Goal: Entertainment & Leisure: Consume media (video, audio)

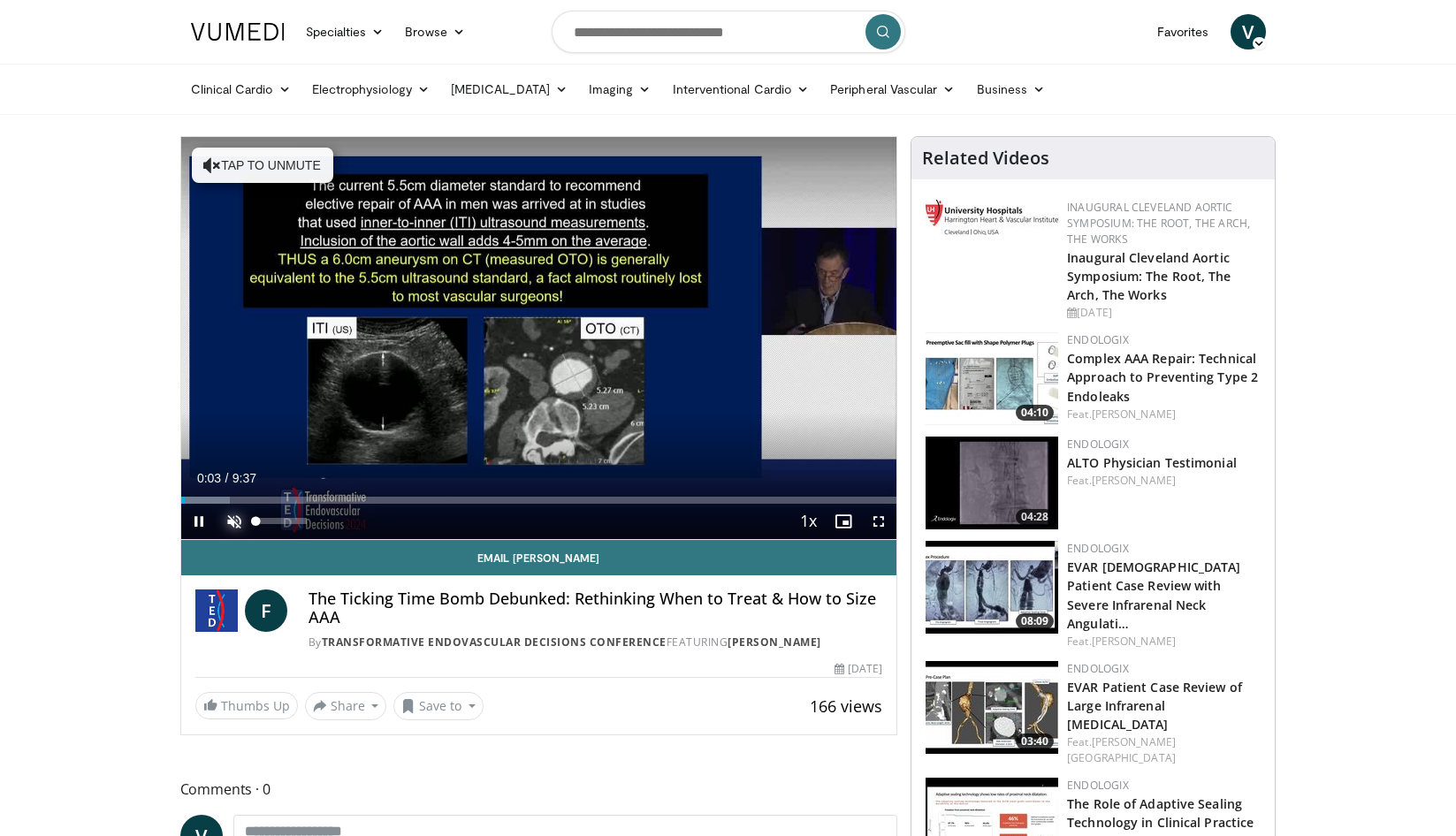
click at [239, 523] on span "Video Player" at bounding box center [234, 522] width 36 height 36
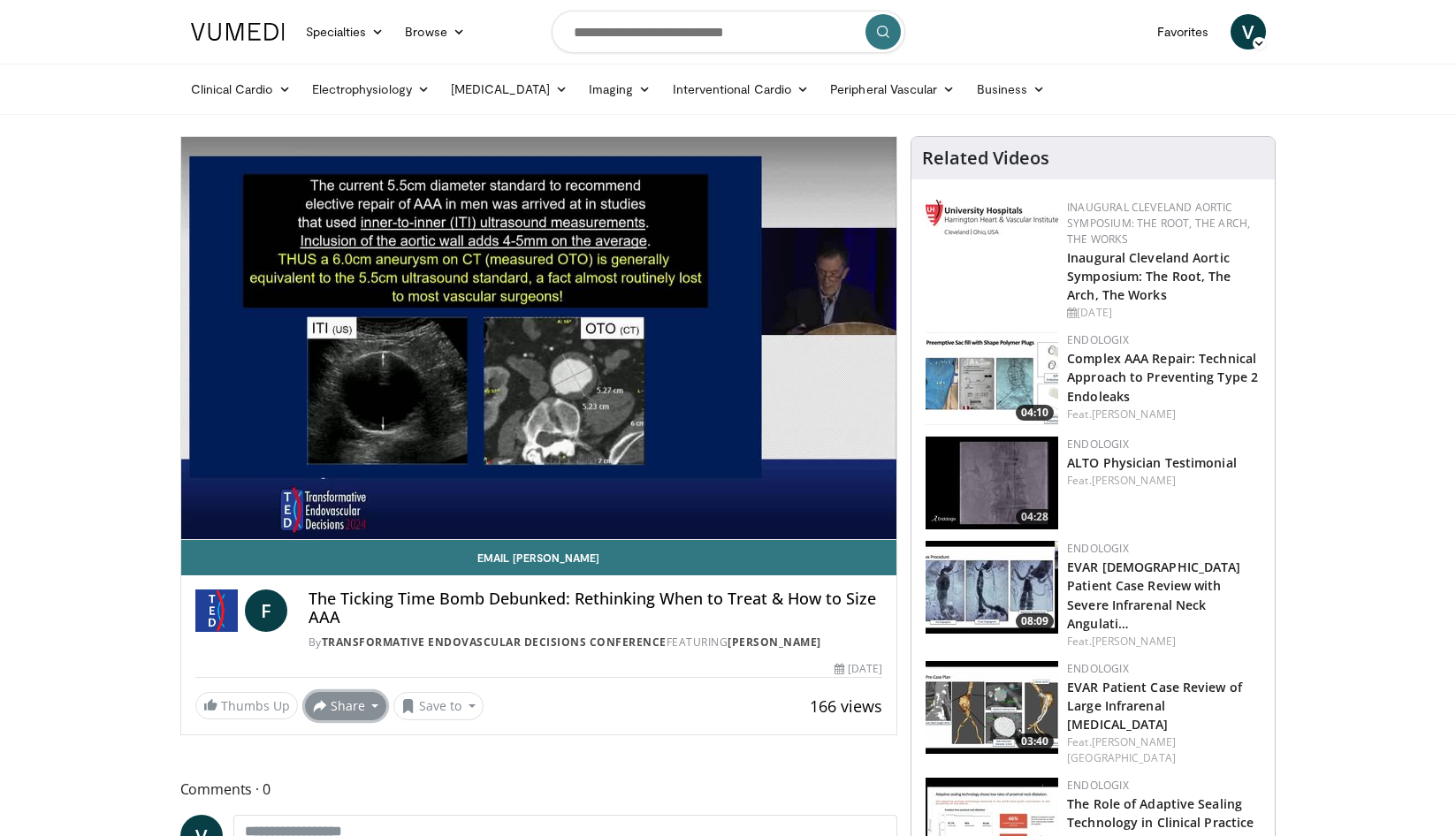
click at [361, 707] on button "Share" at bounding box center [345, 706] width 82 height 28
click at [360, 599] on span "E-mail" at bounding box center [344, 603] width 51 height 20
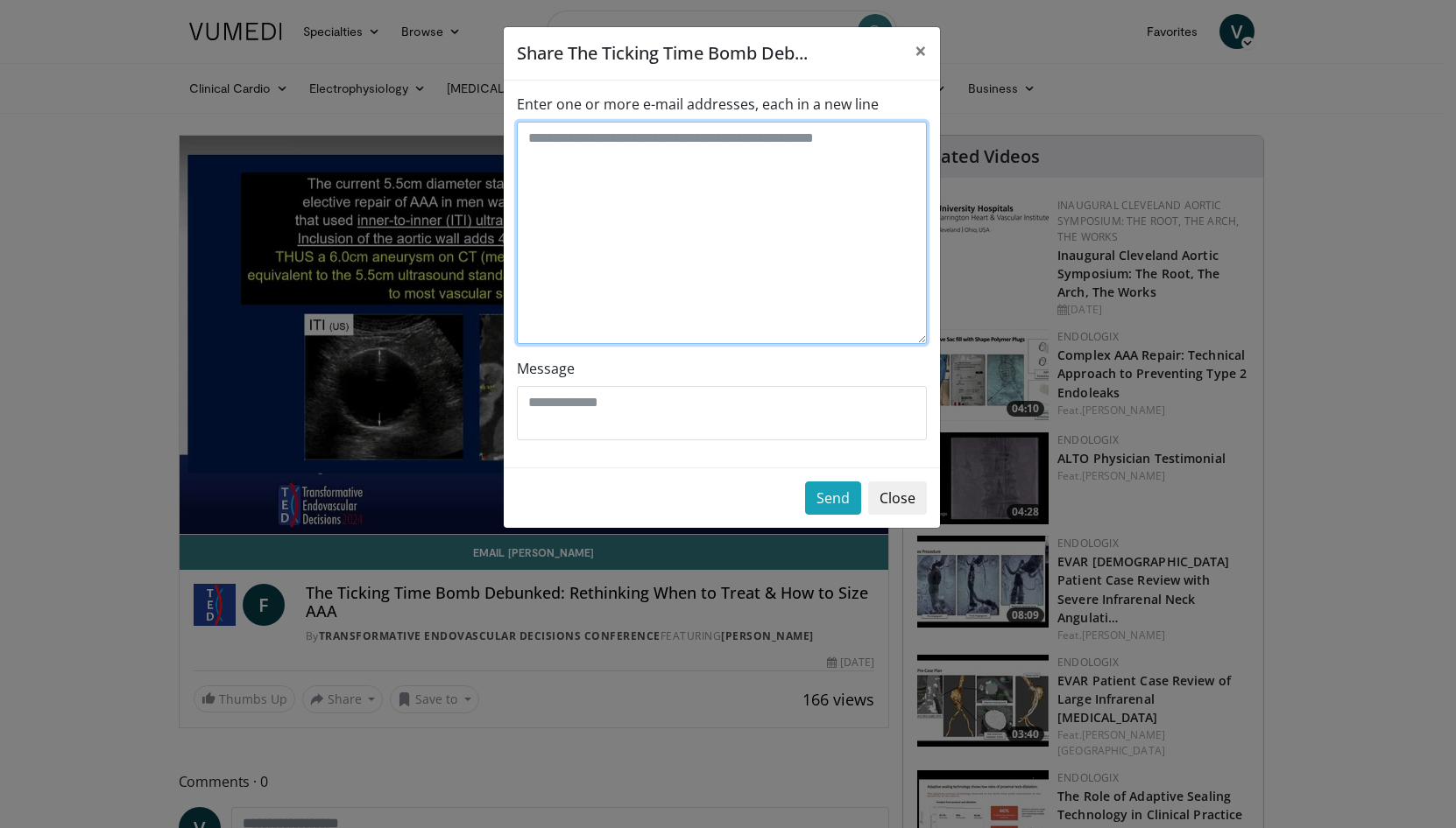
click at [686, 190] on textarea "Enter one or more e-mail addresses, each in a new line" at bounding box center [721, 233] width 409 height 223
type textarea "*"
type textarea "**********"
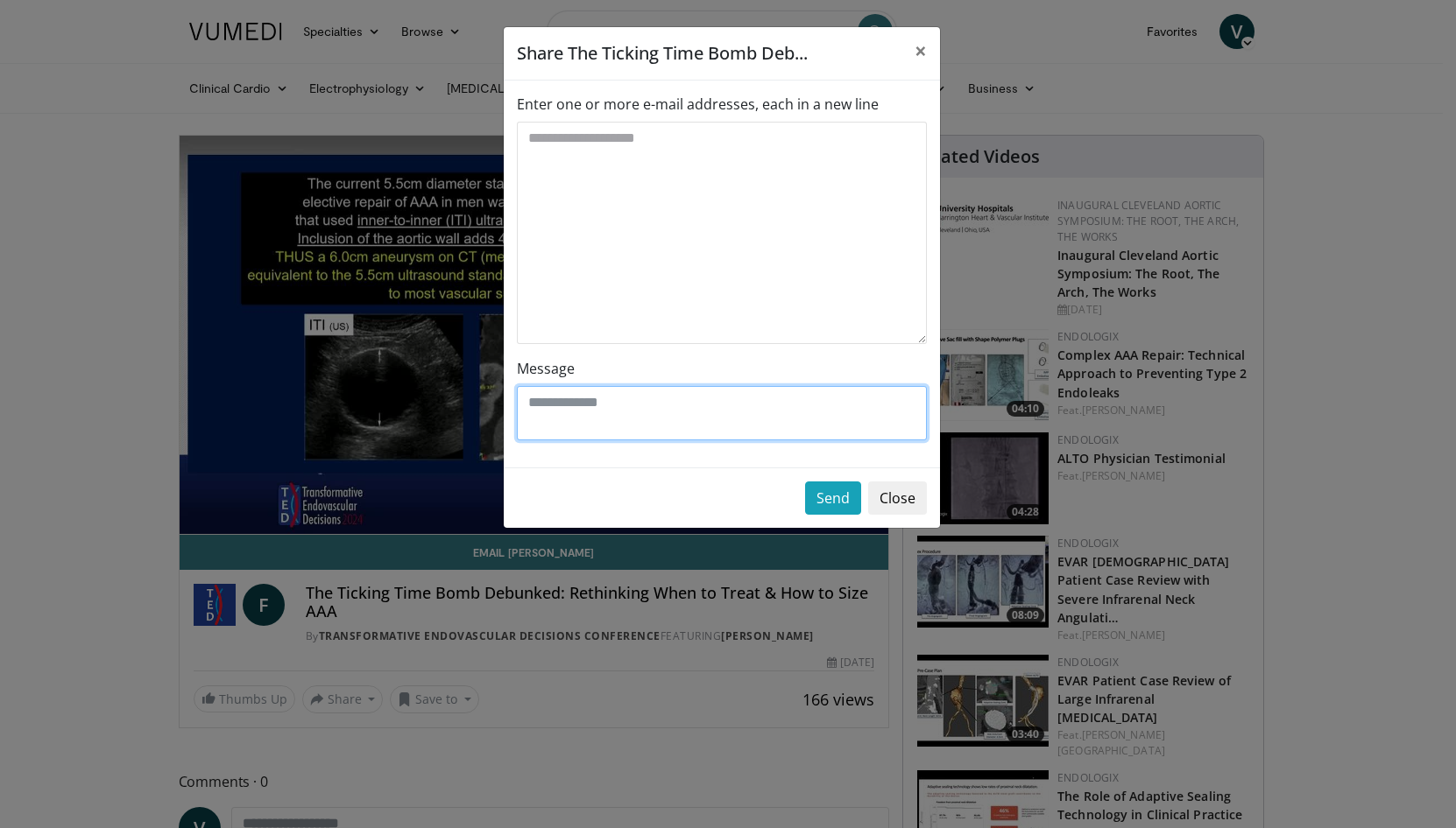
click at [553, 419] on textarea "Message" at bounding box center [721, 413] width 409 height 54
type textarea "*********"
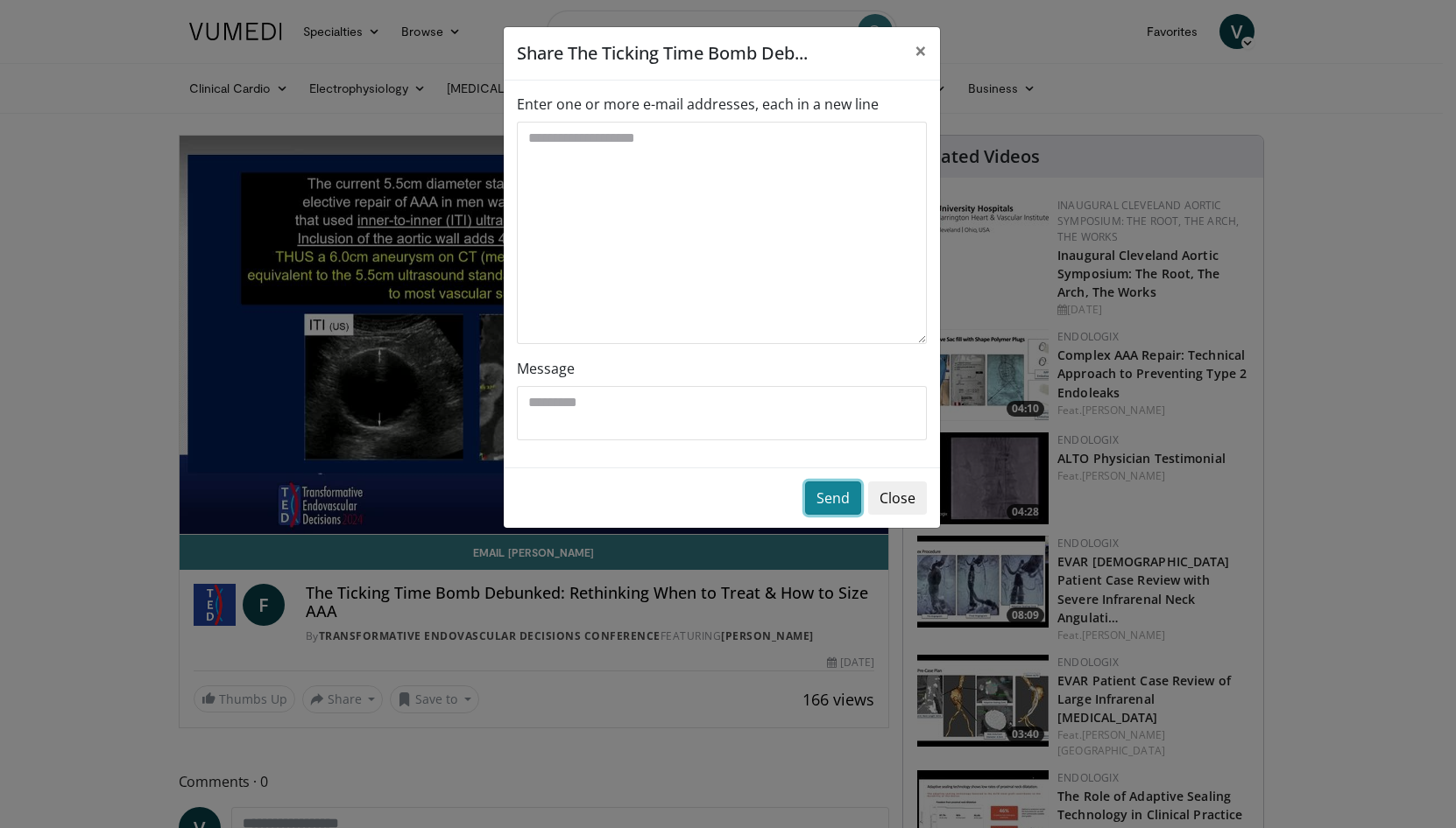
click at [834, 493] on button "Send" at bounding box center [833, 498] width 56 height 34
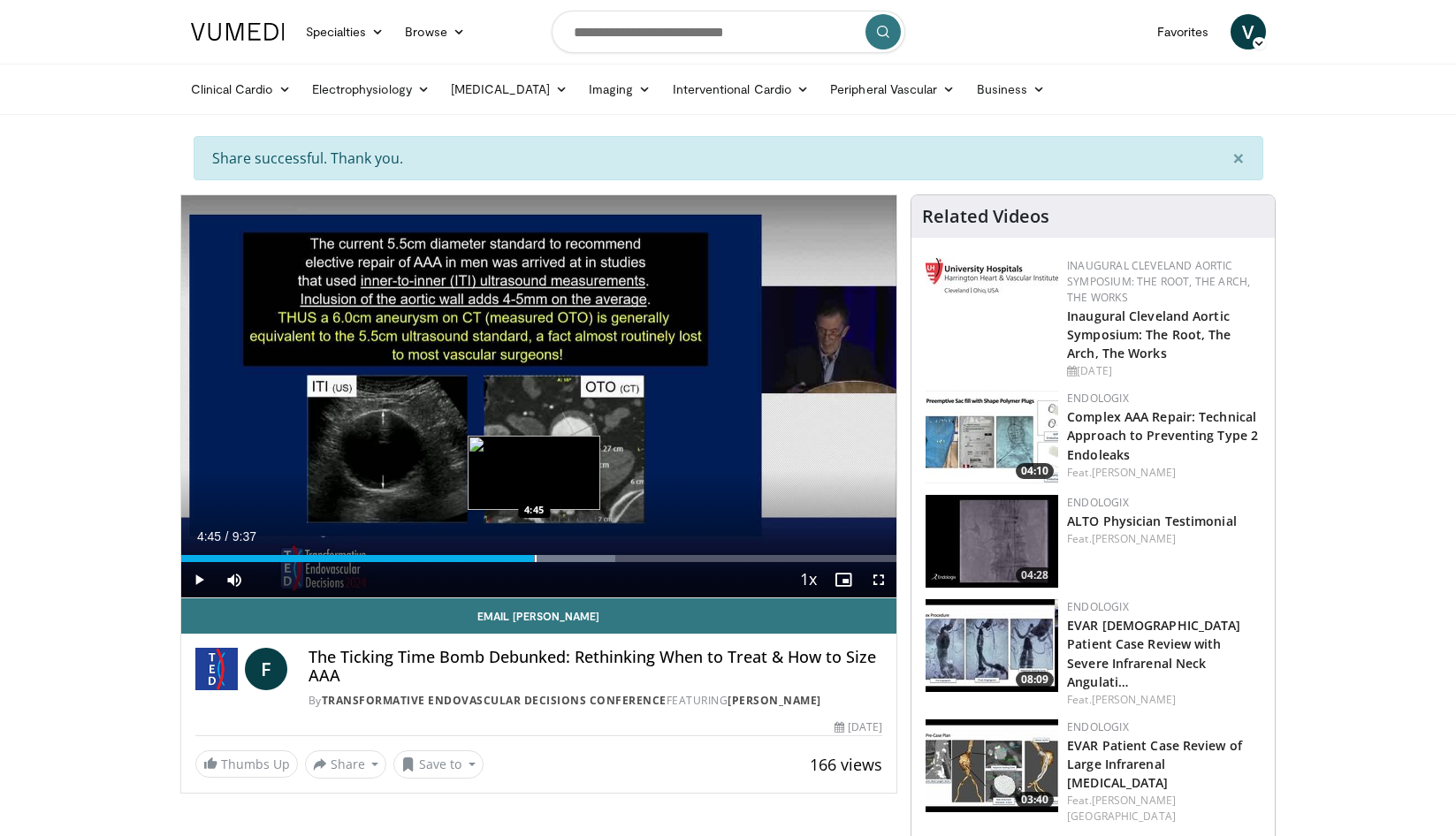
drag, startPoint x: 184, startPoint y: 558, endPoint x: 534, endPoint y: 555, distance: 350.0
click at [534, 555] on div "Loaded : 60.67% 4:45 4:45" at bounding box center [539, 559] width 716 height 8
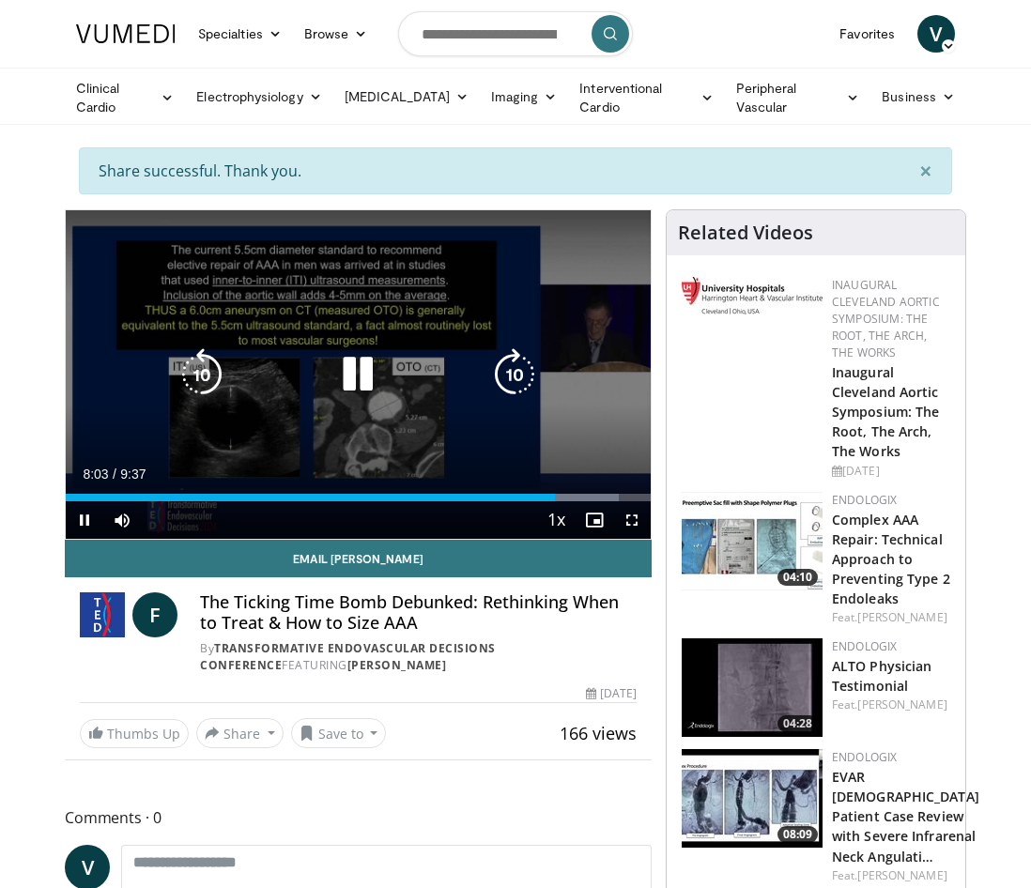
click at [262, 439] on div "10 seconds Tap to unmute" at bounding box center [358, 374] width 585 height 329
click at [347, 372] on icon "Video Player" at bounding box center [357, 374] width 53 height 53
